Goal: Information Seeking & Learning: Learn about a topic

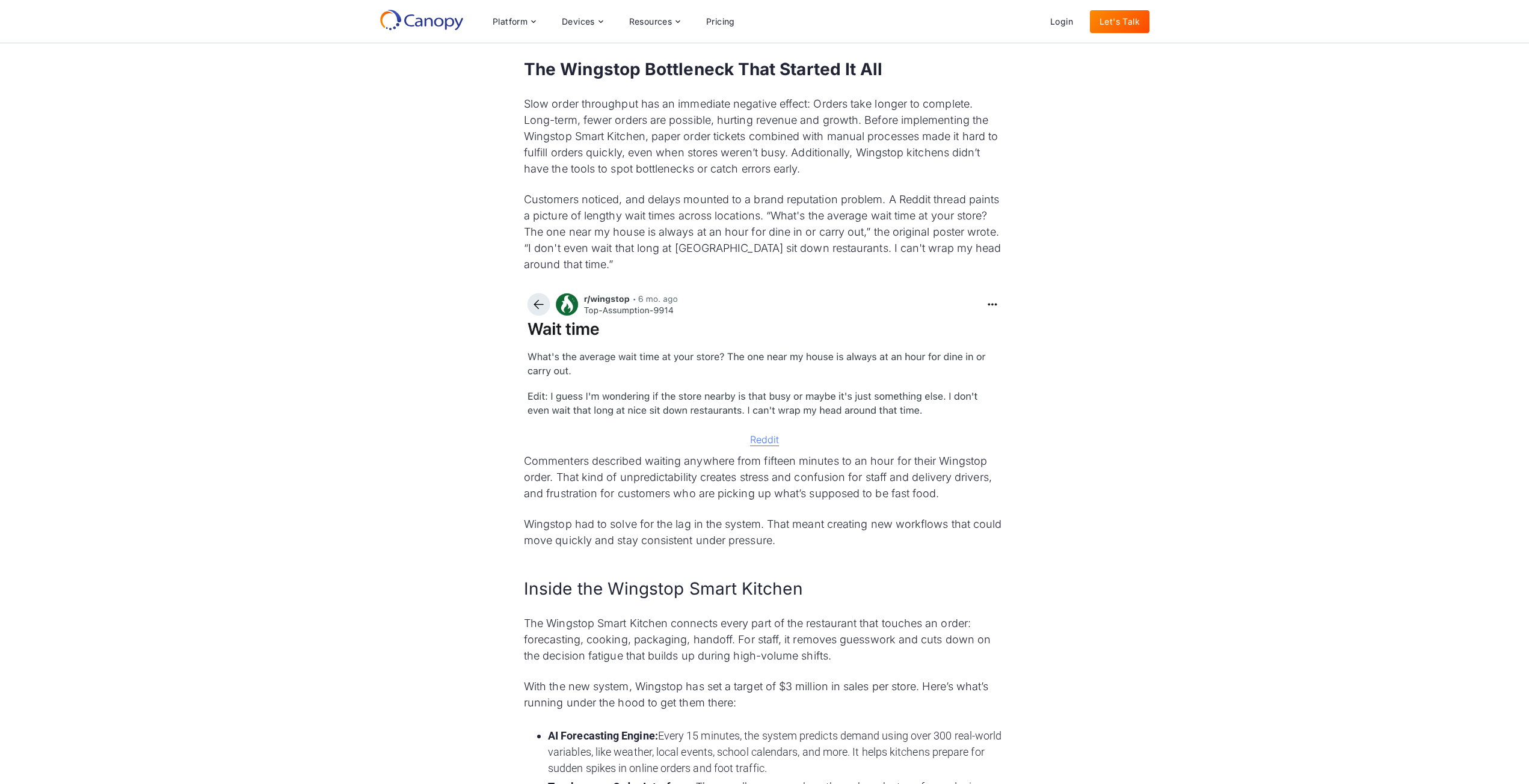
scroll to position [794, 0]
drag, startPoint x: 529, startPoint y: 209, endPoint x: 684, endPoint y: 208, distance: 155.0
click at [684, 208] on p "Customers noticed, and delays mounted to a brand reputation problem. A Reddit t…" at bounding box center [765, 233] width 481 height 82
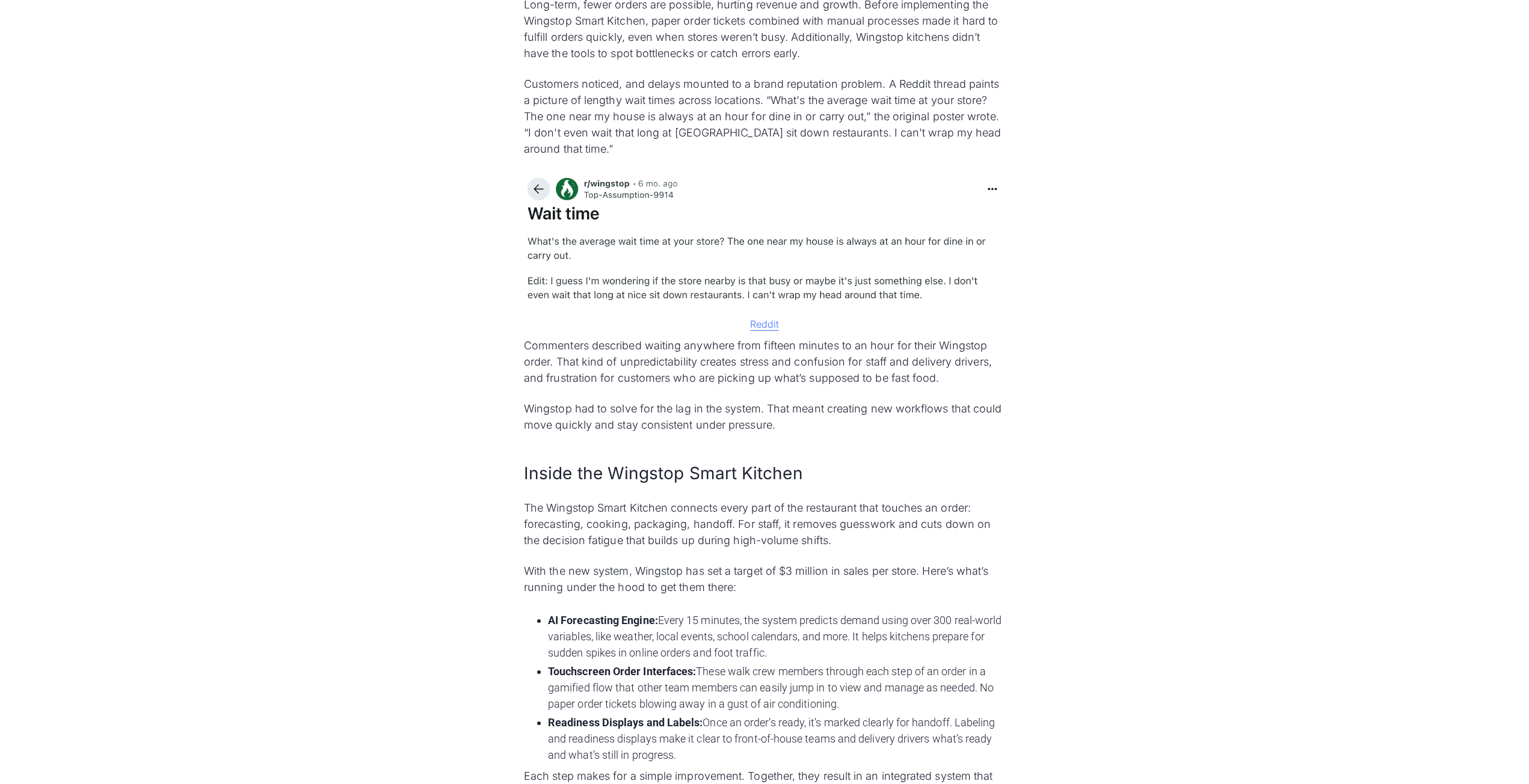
scroll to position [1034, 0]
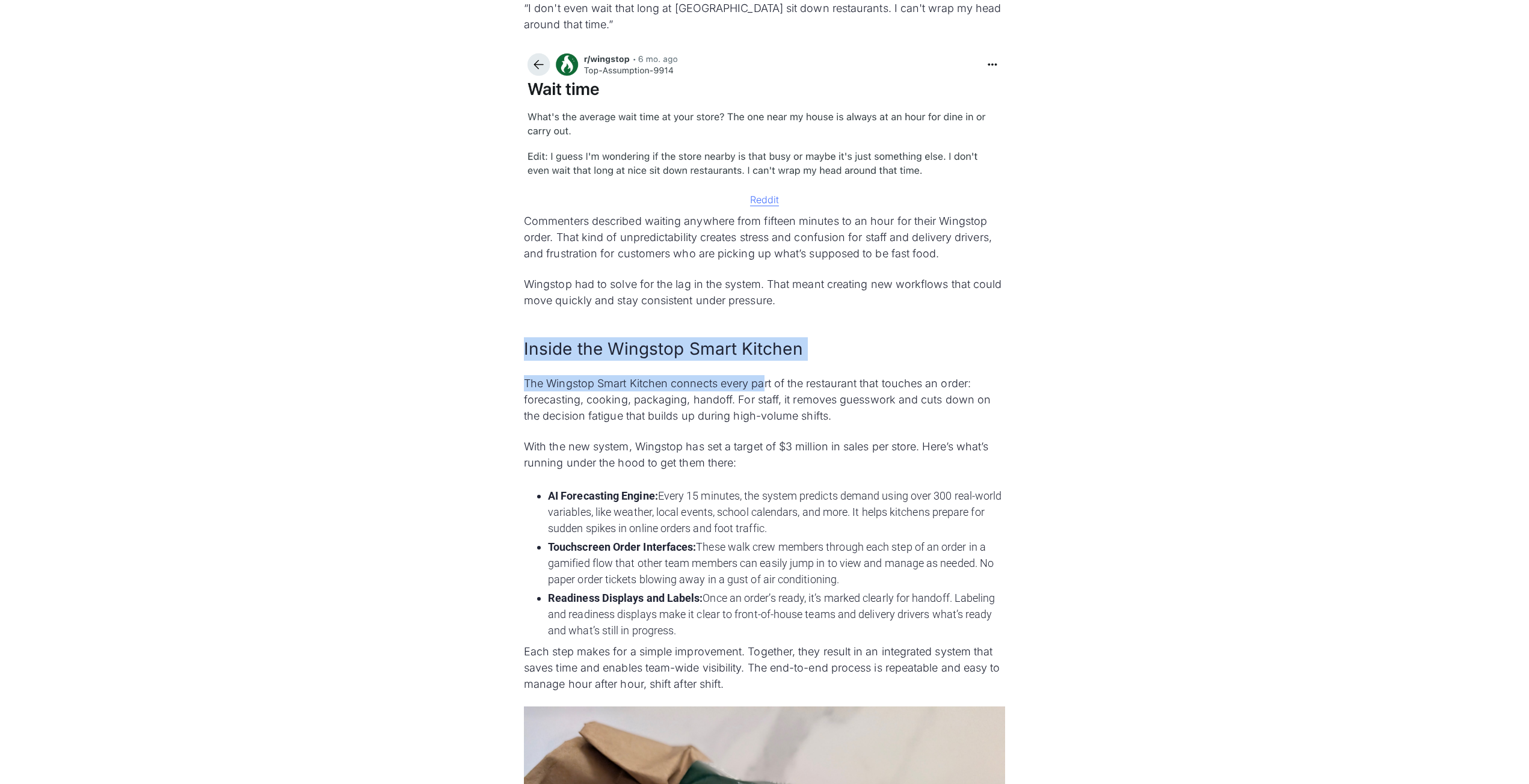
drag, startPoint x: 519, startPoint y: 358, endPoint x: 771, endPoint y: 362, distance: 252.0
click at [771, 362] on div "Wingstop is rolling out its proprietary Wingstop Smart Kitchen platform to redu…" at bounding box center [765, 606] width 481 height 1989
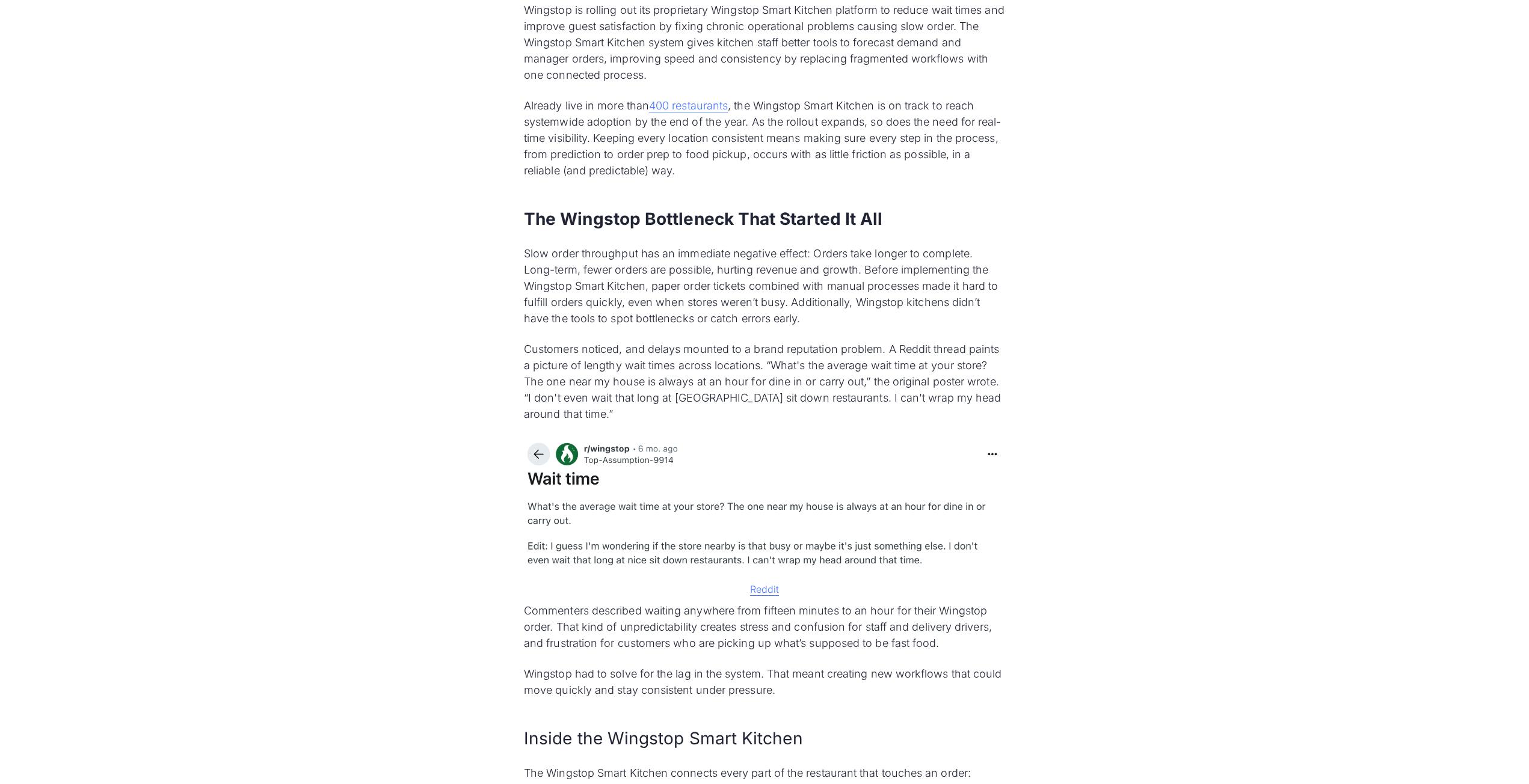
scroll to position [655, 0]
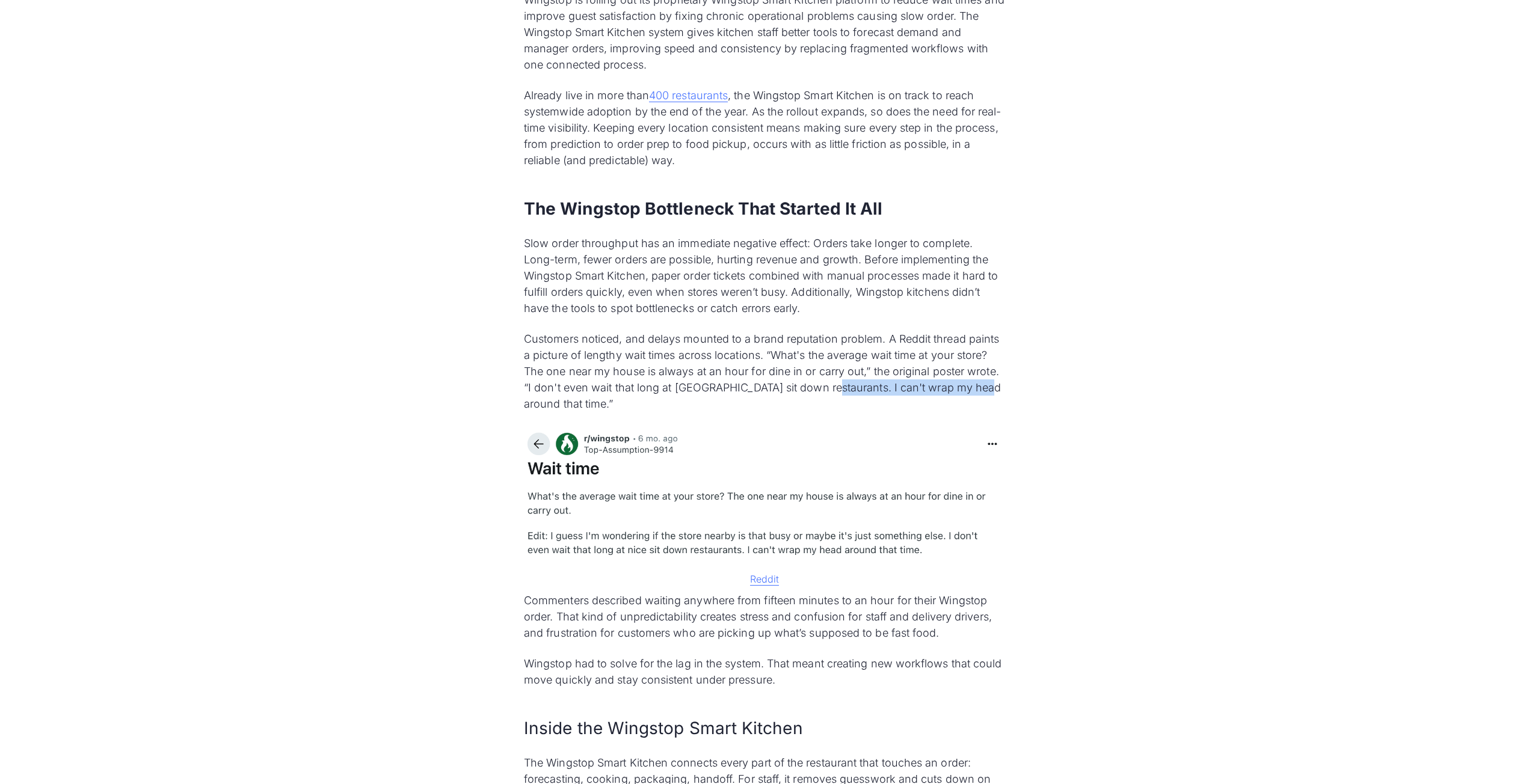
drag, startPoint x: 982, startPoint y: 390, endPoint x: 814, endPoint y: 384, distance: 168.1
click at [814, 384] on p "Customers noticed, and delays mounted to a brand reputation problem. A Reddit t…" at bounding box center [765, 371] width 481 height 82
drag, startPoint x: 770, startPoint y: 354, endPoint x: 855, endPoint y: 353, distance: 85.0
click at [855, 353] on p "Customers noticed, and delays mounted to a brand reputation problem. A Reddit t…" at bounding box center [765, 371] width 481 height 82
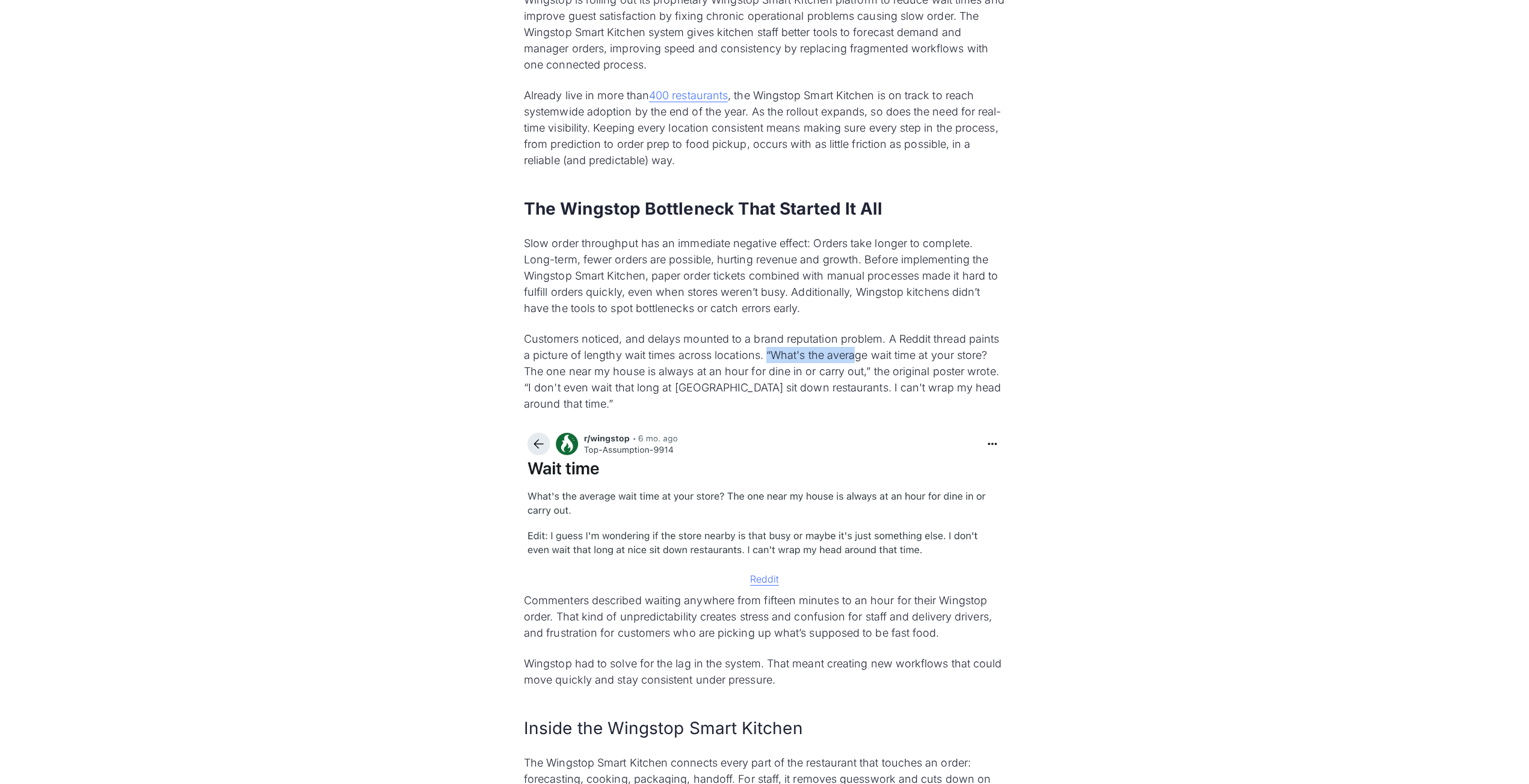
click at [856, 353] on p "Customers noticed, and delays mounted to a brand reputation problem. A Reddit t…" at bounding box center [765, 371] width 481 height 82
click at [859, 355] on p "Customers noticed, and delays mounted to a brand reputation problem. A Reddit t…" at bounding box center [765, 371] width 481 height 82
drag, startPoint x: 872, startPoint y: 355, endPoint x: 905, endPoint y: 355, distance: 33.0
click at [903, 355] on p "Customers noticed, and delays mounted to a brand reputation problem. A Reddit t…" at bounding box center [765, 371] width 481 height 82
click at [905, 355] on p "Customers noticed, and delays mounted to a brand reputation problem. A Reddit t…" at bounding box center [765, 371] width 481 height 82
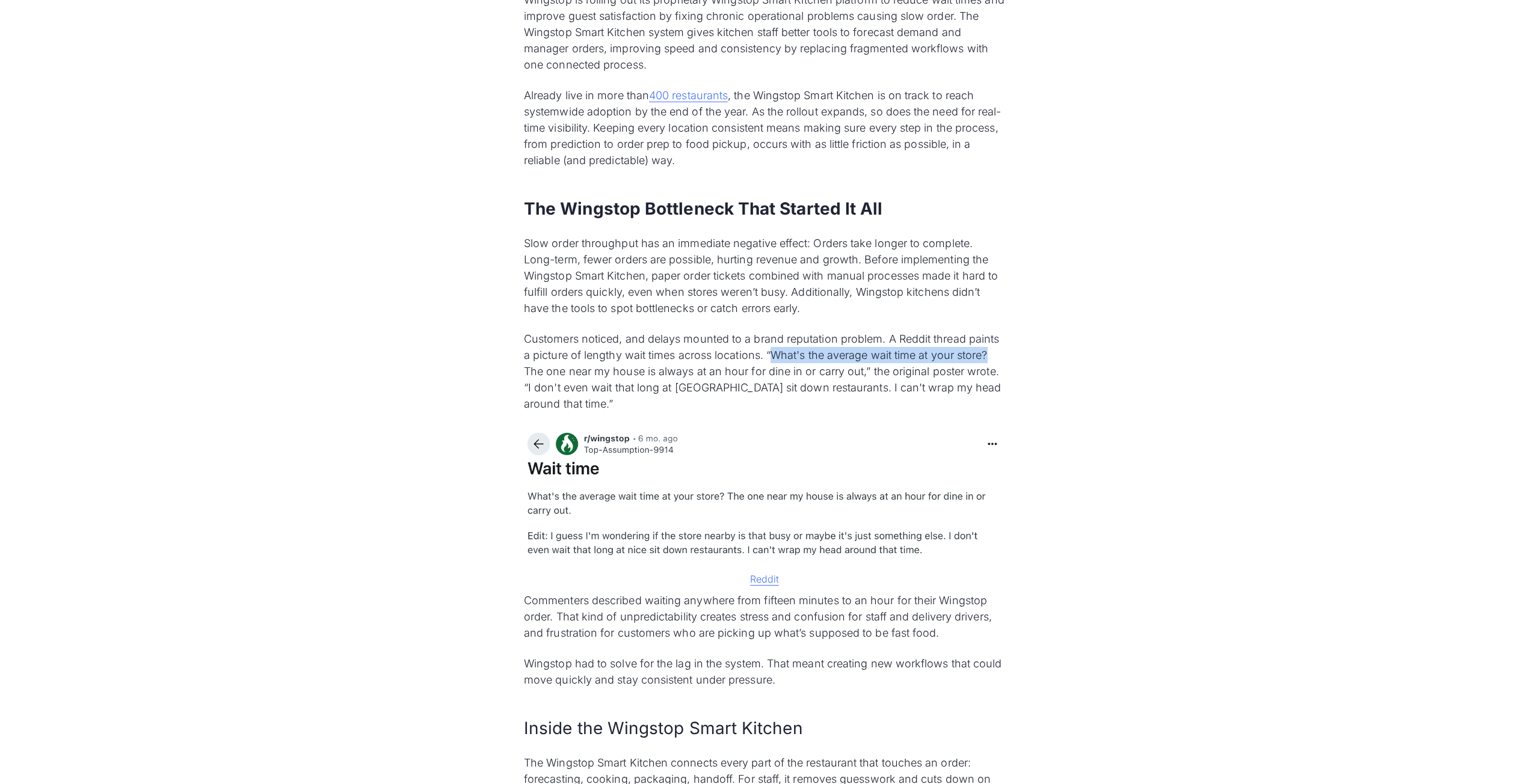
drag, startPoint x: 993, startPoint y: 360, endPoint x: 774, endPoint y: 349, distance: 219.3
click at [775, 349] on p "Customers noticed, and delays mounted to a brand reputation problem. A Reddit t…" at bounding box center [765, 371] width 481 height 82
drag, startPoint x: 531, startPoint y: 391, endPoint x: 762, endPoint y: 392, distance: 231.0
click at [759, 393] on p "Customers noticed, and delays mounted to a brand reputation problem. A Reddit t…" at bounding box center [765, 371] width 481 height 82
drag, startPoint x: 838, startPoint y: 394, endPoint x: 851, endPoint y: 394, distance: 13.0
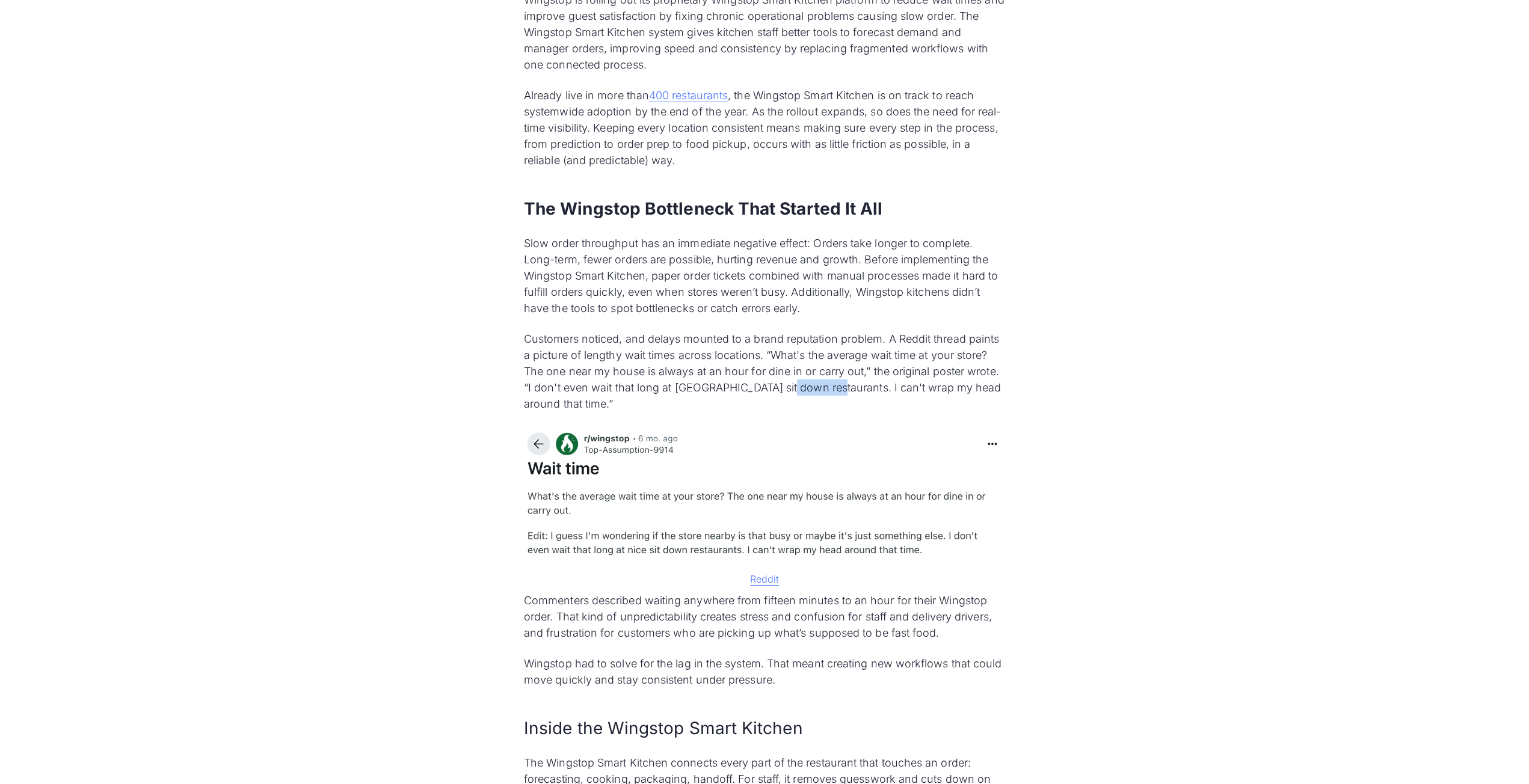
click at [849, 394] on p "Customers noticed, and delays mounted to a brand reputation problem. A Reddit t…" at bounding box center [765, 371] width 481 height 82
click at [852, 394] on p "Customers noticed, and delays mounted to a brand reputation problem. A Reddit t…" at bounding box center [765, 371] width 481 height 82
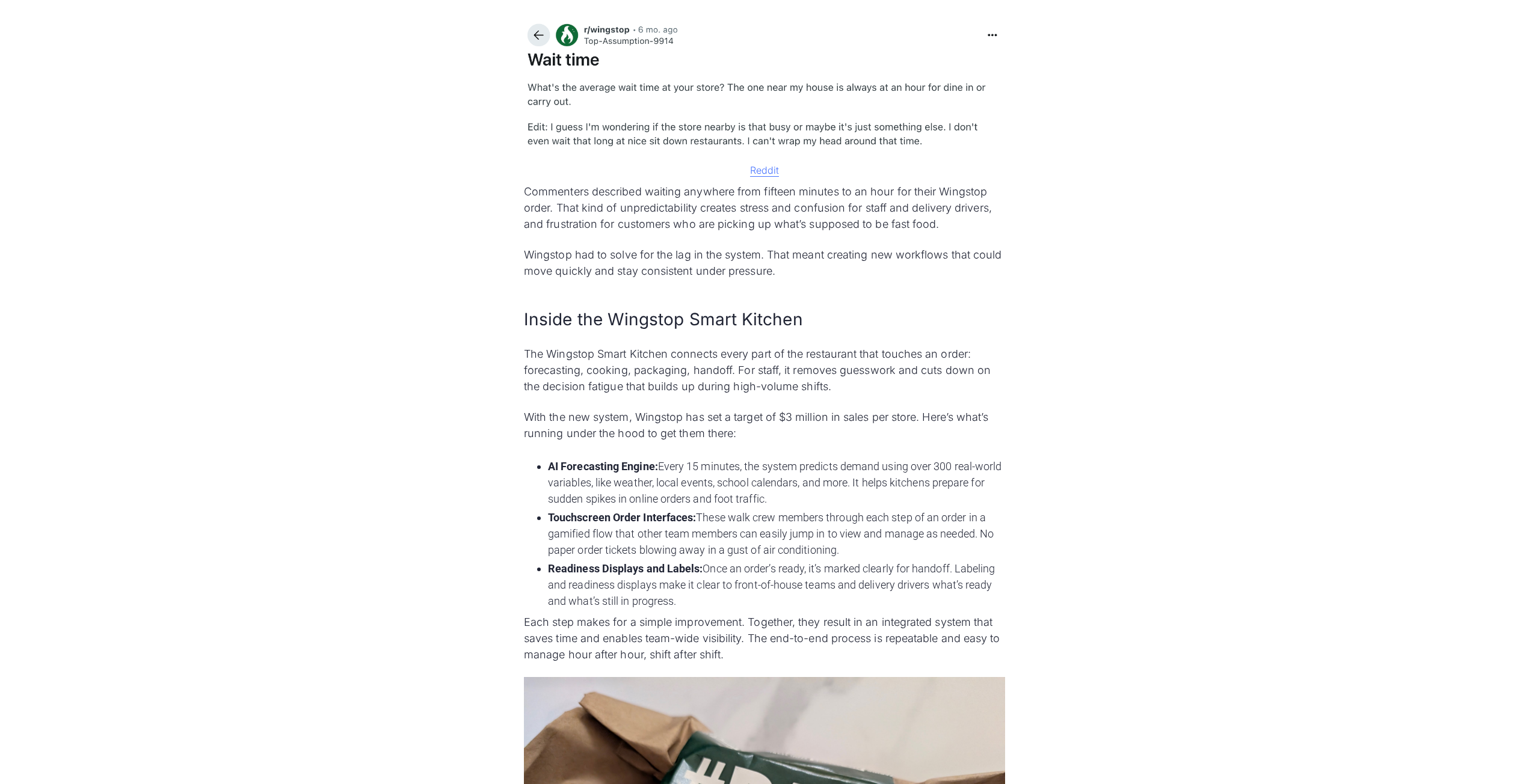
scroll to position [1075, 0]
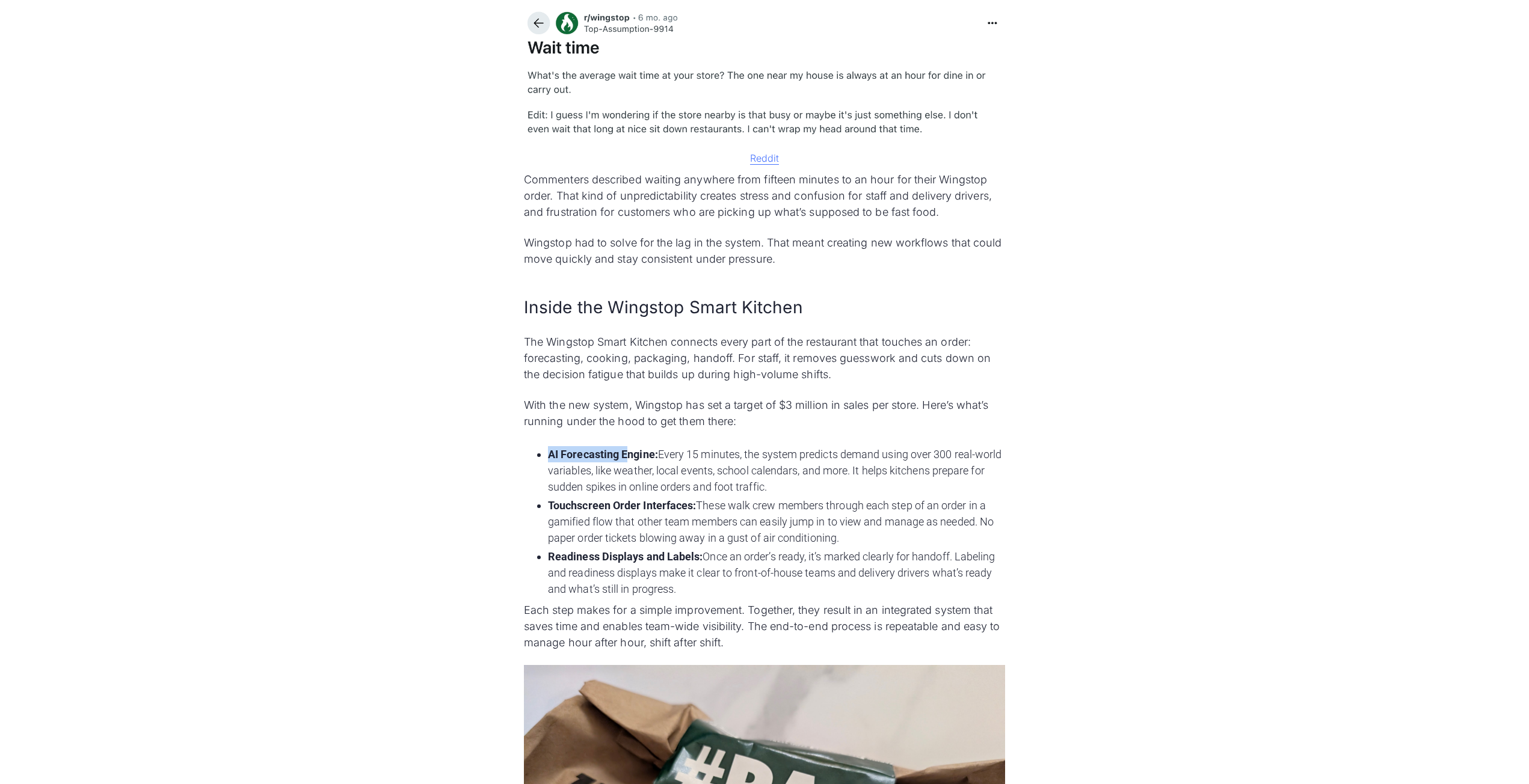
drag, startPoint x: 540, startPoint y: 457, endPoint x: 631, endPoint y: 459, distance: 91.0
click at [631, 459] on li "AI Forecasting Engine: Every 15 minutes, the system predicts demand using over …" at bounding box center [776, 471] width 457 height 48
click at [631, 459] on strong "AI Forecasting Engine:" at bounding box center [603, 455] width 110 height 13
drag, startPoint x: 539, startPoint y: 504, endPoint x: 663, endPoint y: 510, distance: 124.1
click at [660, 510] on li "Touchscreen Order Interfaces: These walk crew members through each step of an o…" at bounding box center [776, 522] width 457 height 48
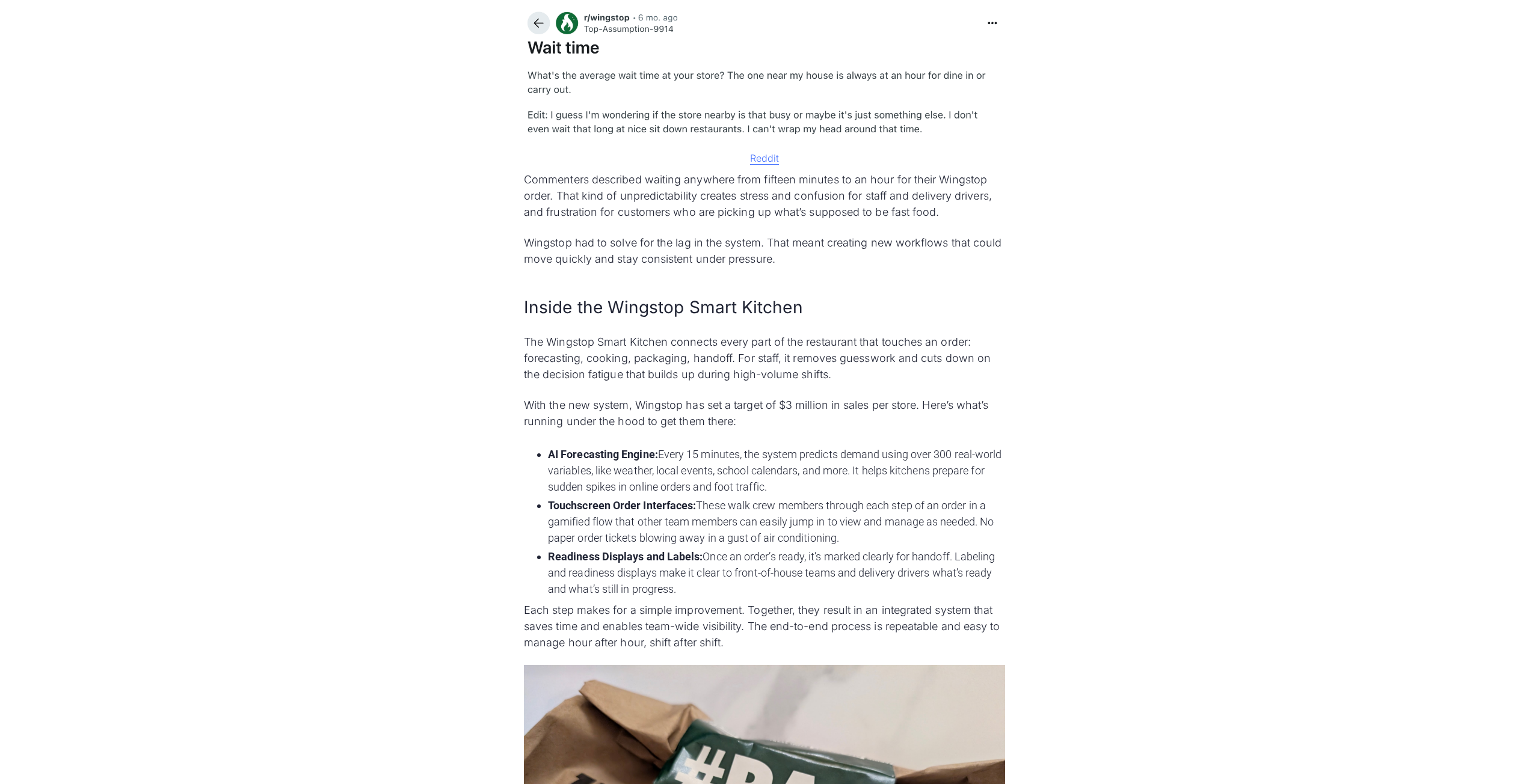
click at [664, 510] on strong "Touchscreen Order Interfaces:" at bounding box center [621, 505] width 148 height 13
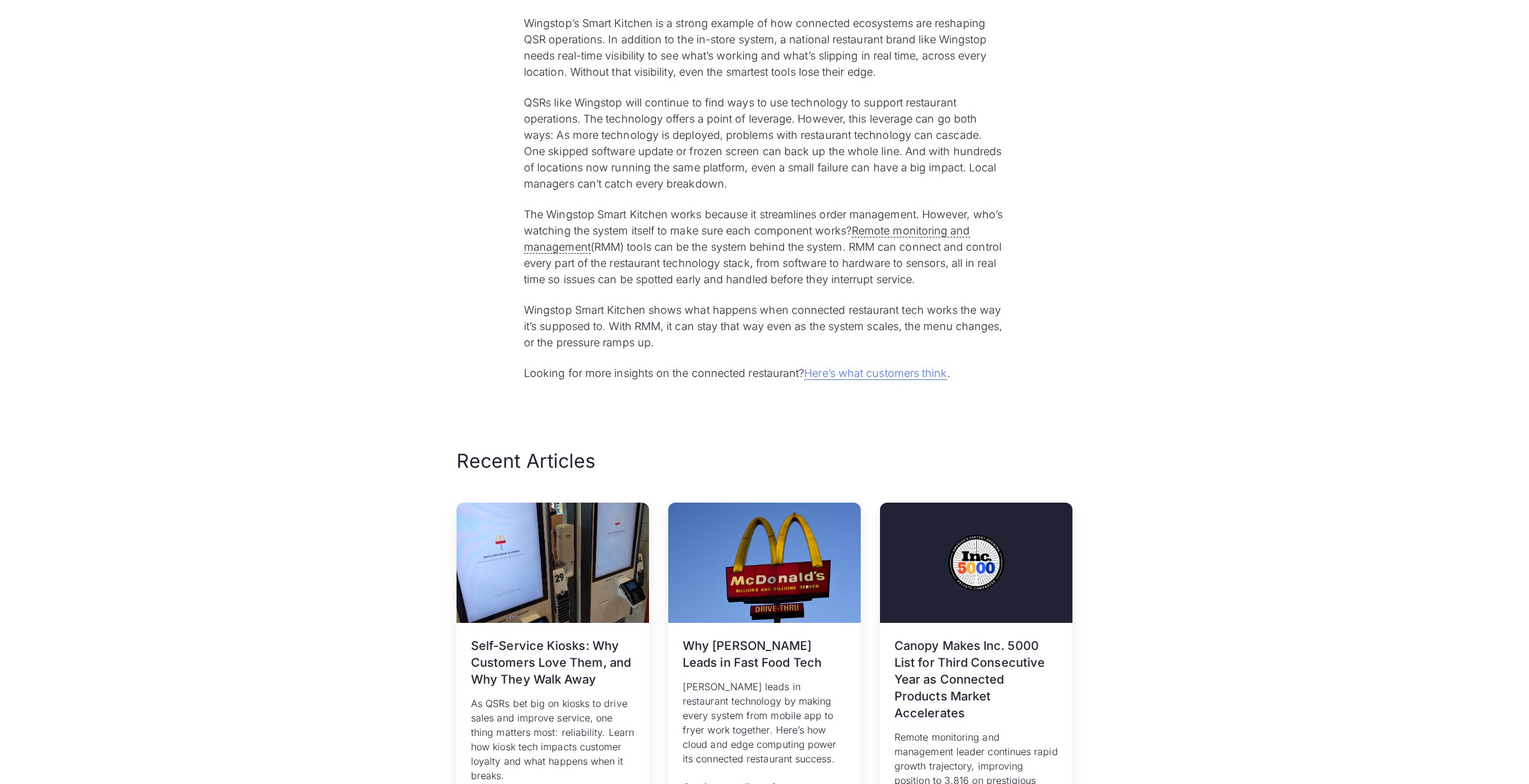
scroll to position [3075, 0]
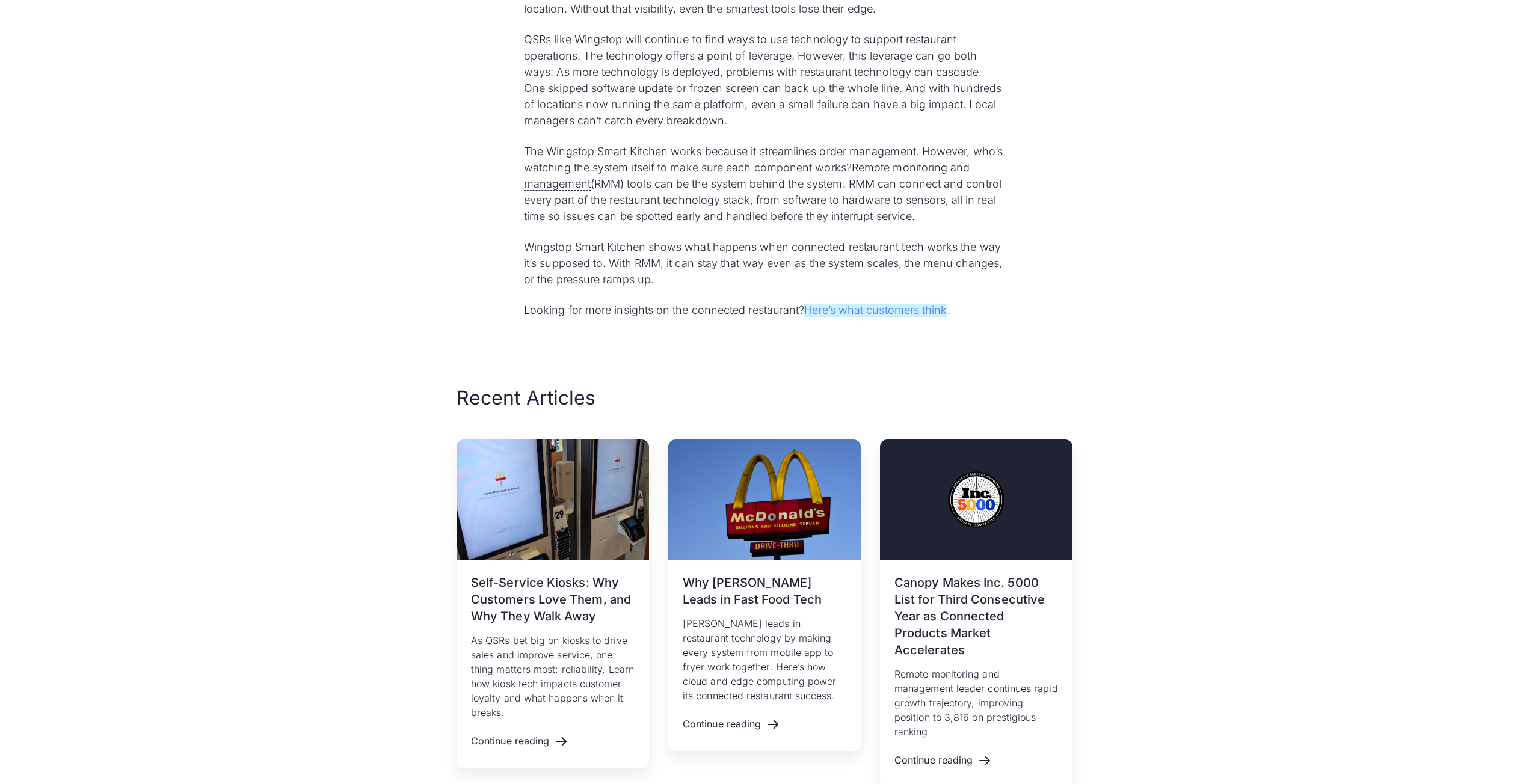
click at [830, 304] on link "Here’s what customers think" at bounding box center [876, 310] width 142 height 13
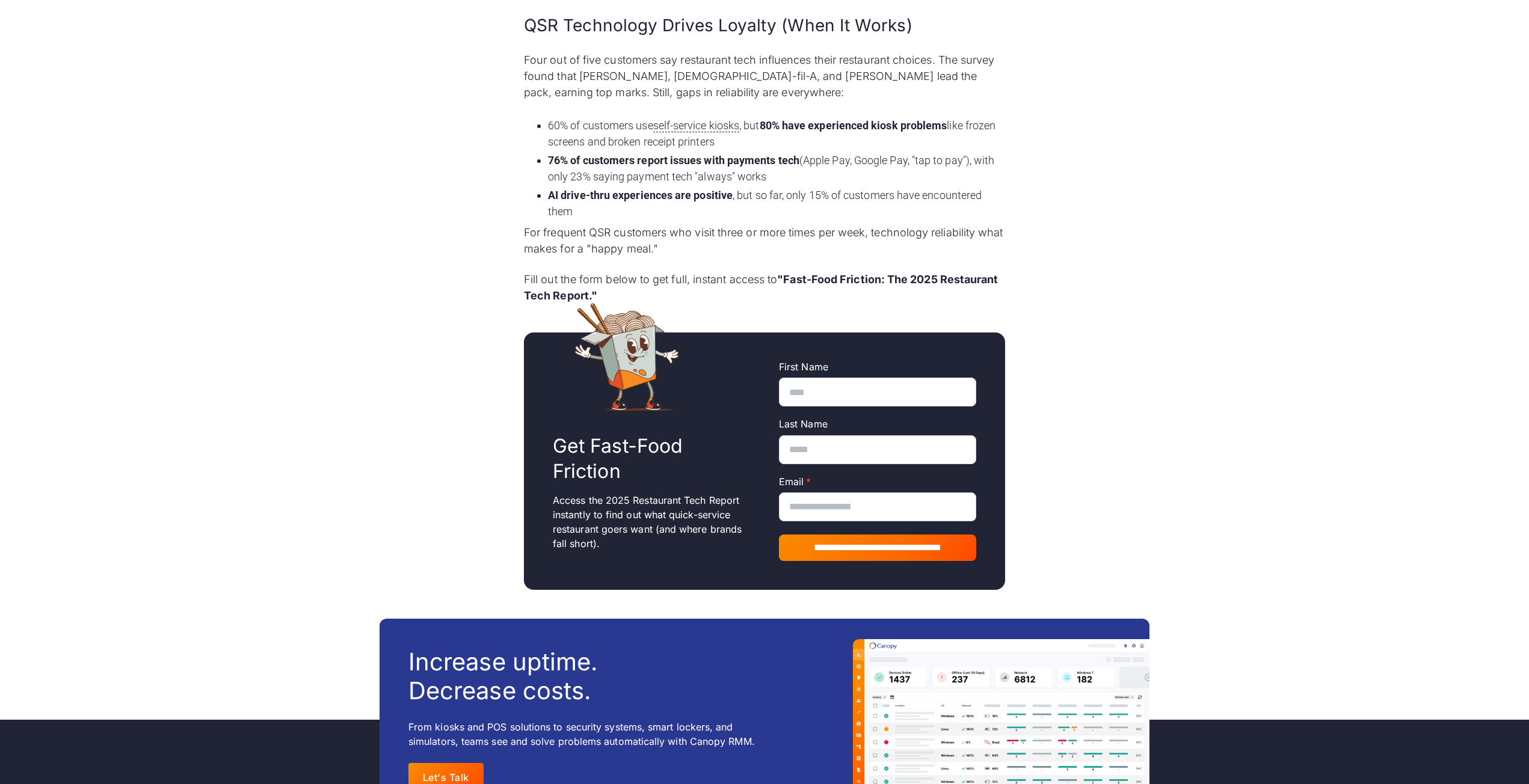
scroll to position [712, 0]
